Goal: Task Accomplishment & Management: Manage account settings

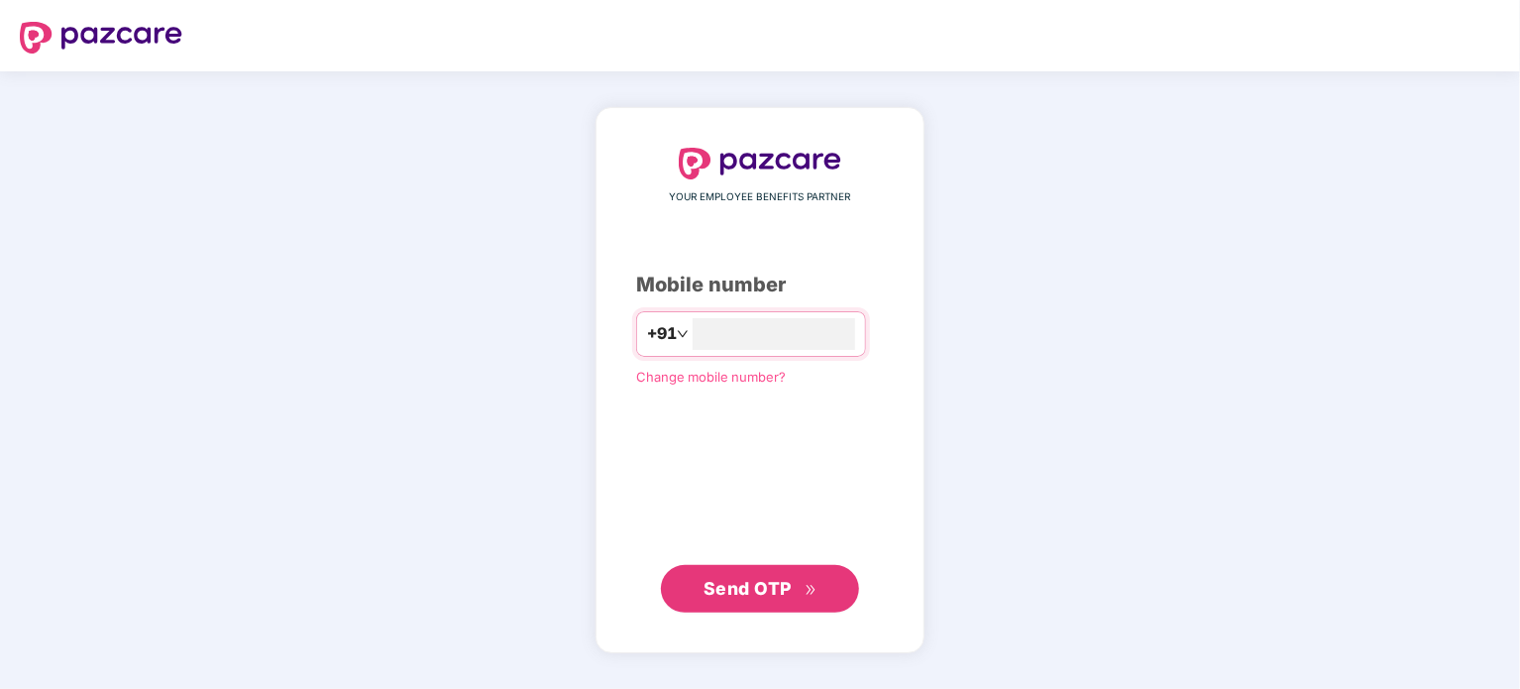
type input "**********"
click at [741, 590] on span "Send OTP" at bounding box center [748, 587] width 88 height 21
